Goal: Task Accomplishment & Management: Manage account settings

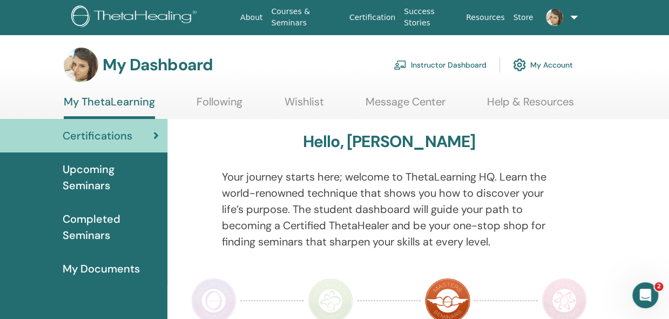
click at [435, 69] on link "Instructor Dashboard" at bounding box center [440, 65] width 93 height 24
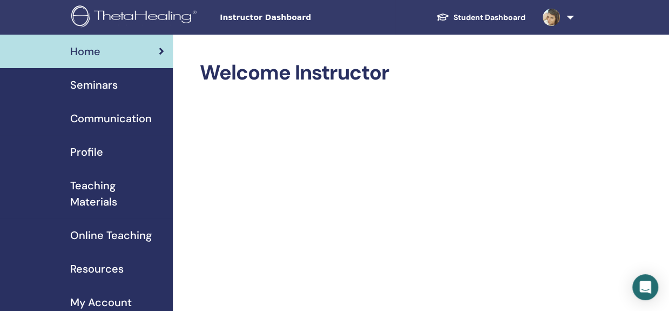
click at [106, 88] on span "Seminars" at bounding box center [94, 85] width 48 height 16
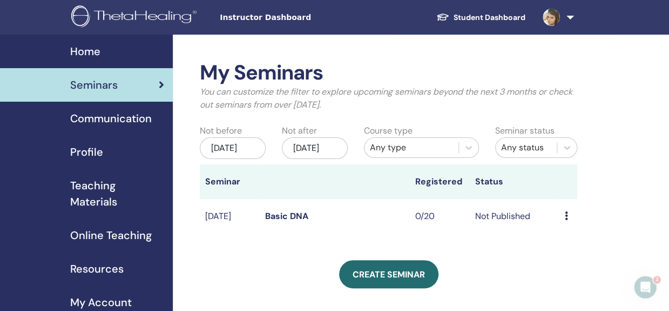
click at [566, 220] on icon at bounding box center [566, 215] width 3 height 9
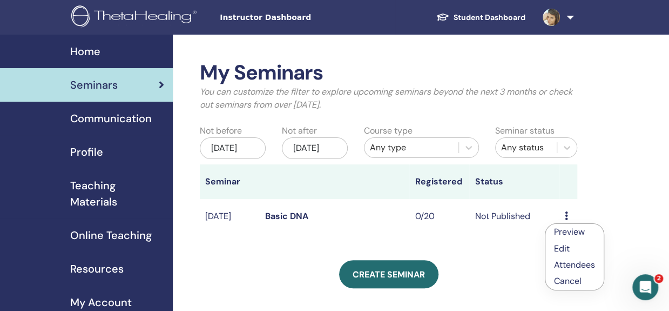
click at [566, 224] on li "Preview" at bounding box center [574, 232] width 58 height 16
click at [566, 220] on icon at bounding box center [566, 215] width 3 height 9
click at [601, 208] on div "My Seminars You can customize the filter to explore upcoming seminars beyond th…" at bounding box center [424, 282] width 502 height 494
